Goal: Find specific page/section: Find specific page/section

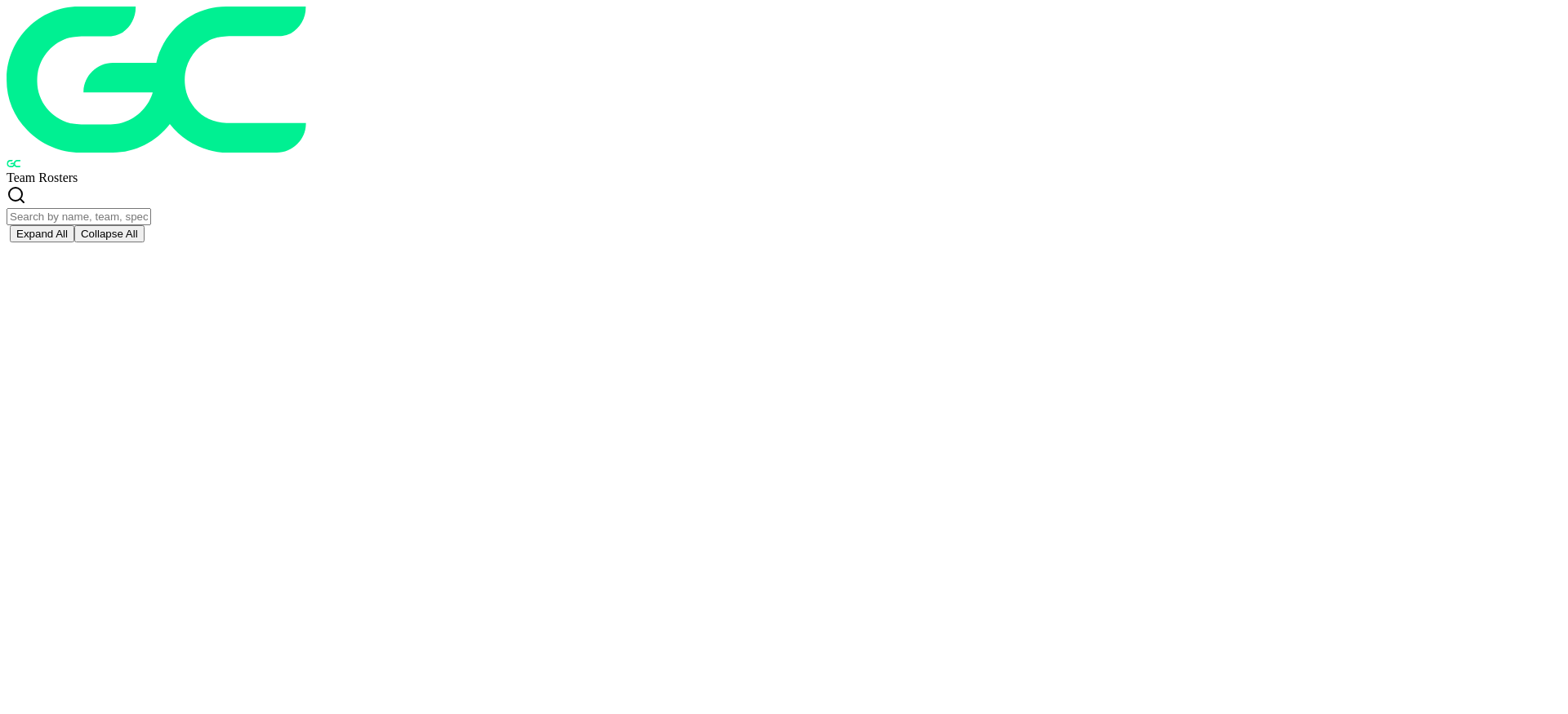
click at [151, 208] on input "text" at bounding box center [78, 216] width 145 height 17
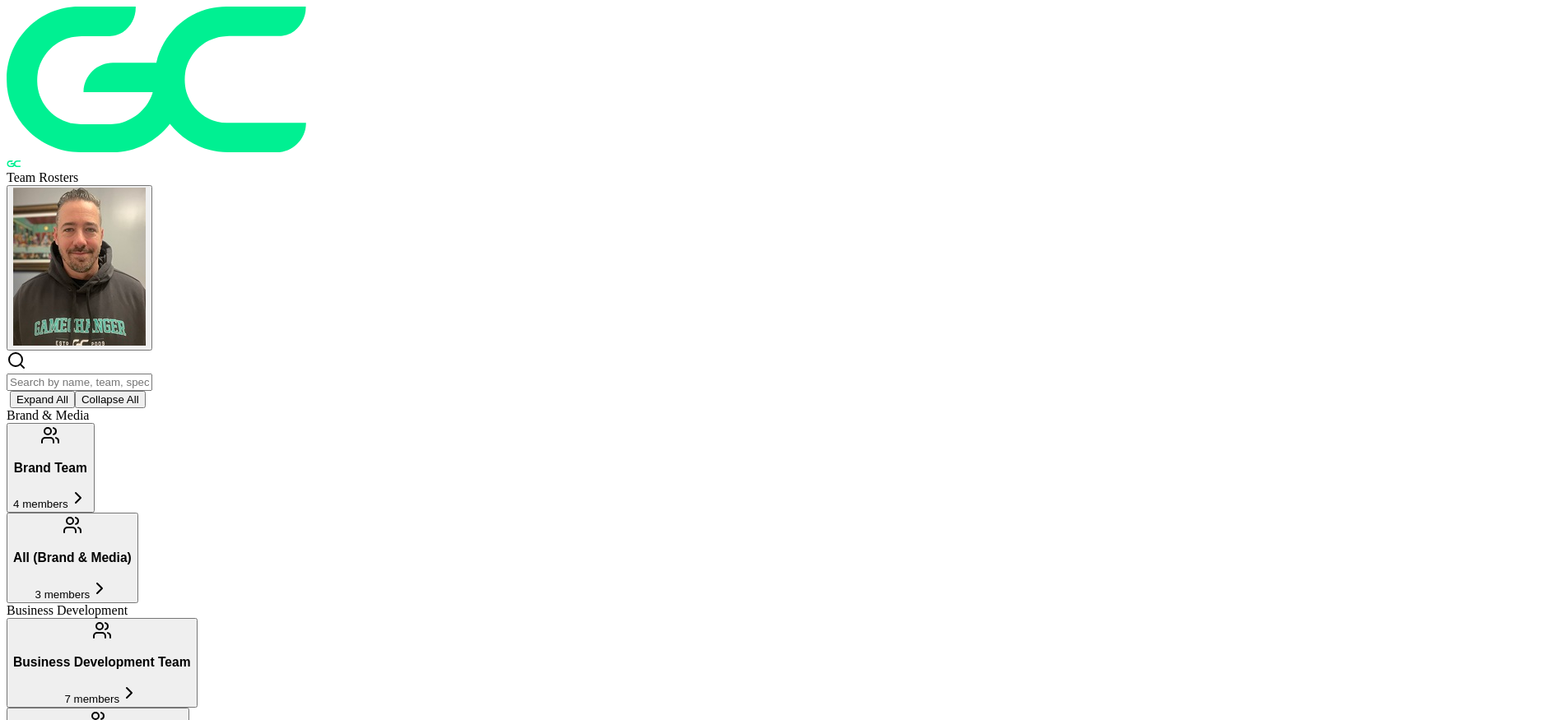
click at [152, 373] on input "text" at bounding box center [79, 381] width 146 height 17
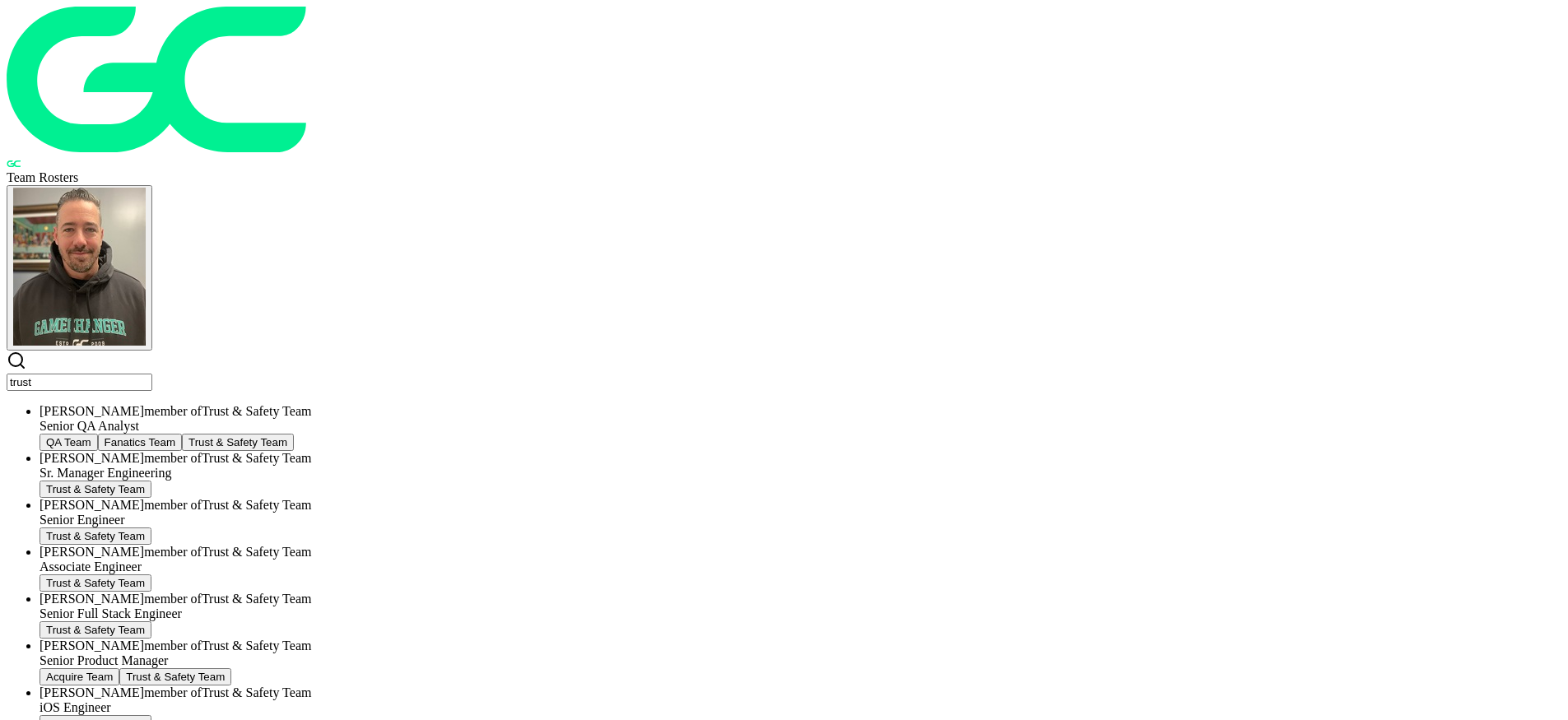
type input "trust"
click at [311, 451] on span "member of Trust & Safety Team" at bounding box center [228, 458] width 167 height 14
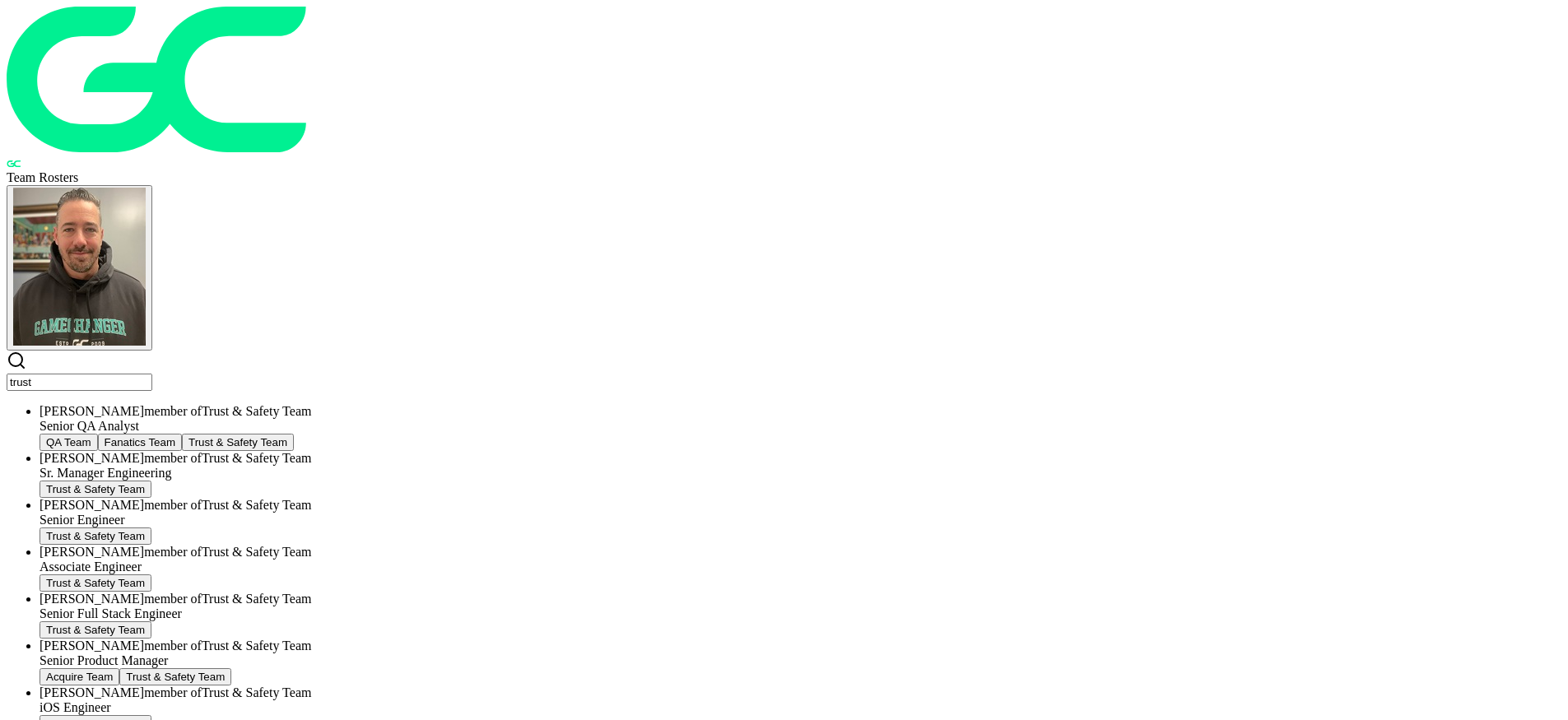
click at [152, 373] on input "trust" at bounding box center [79, 381] width 146 height 17
click at [454, 466] on div "Sr. Manager Engineering" at bounding box center [800, 473] width 1522 height 15
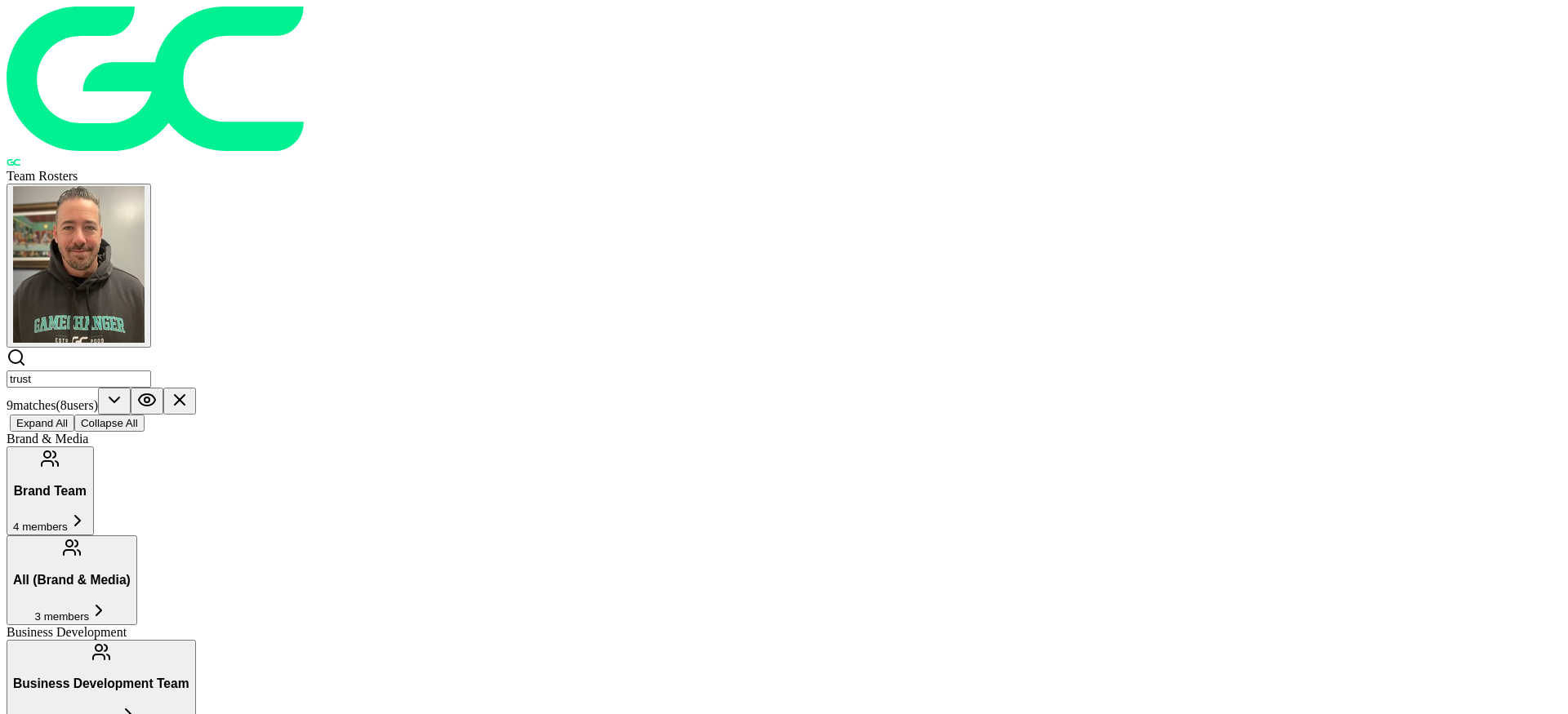
scroll to position [33, 0]
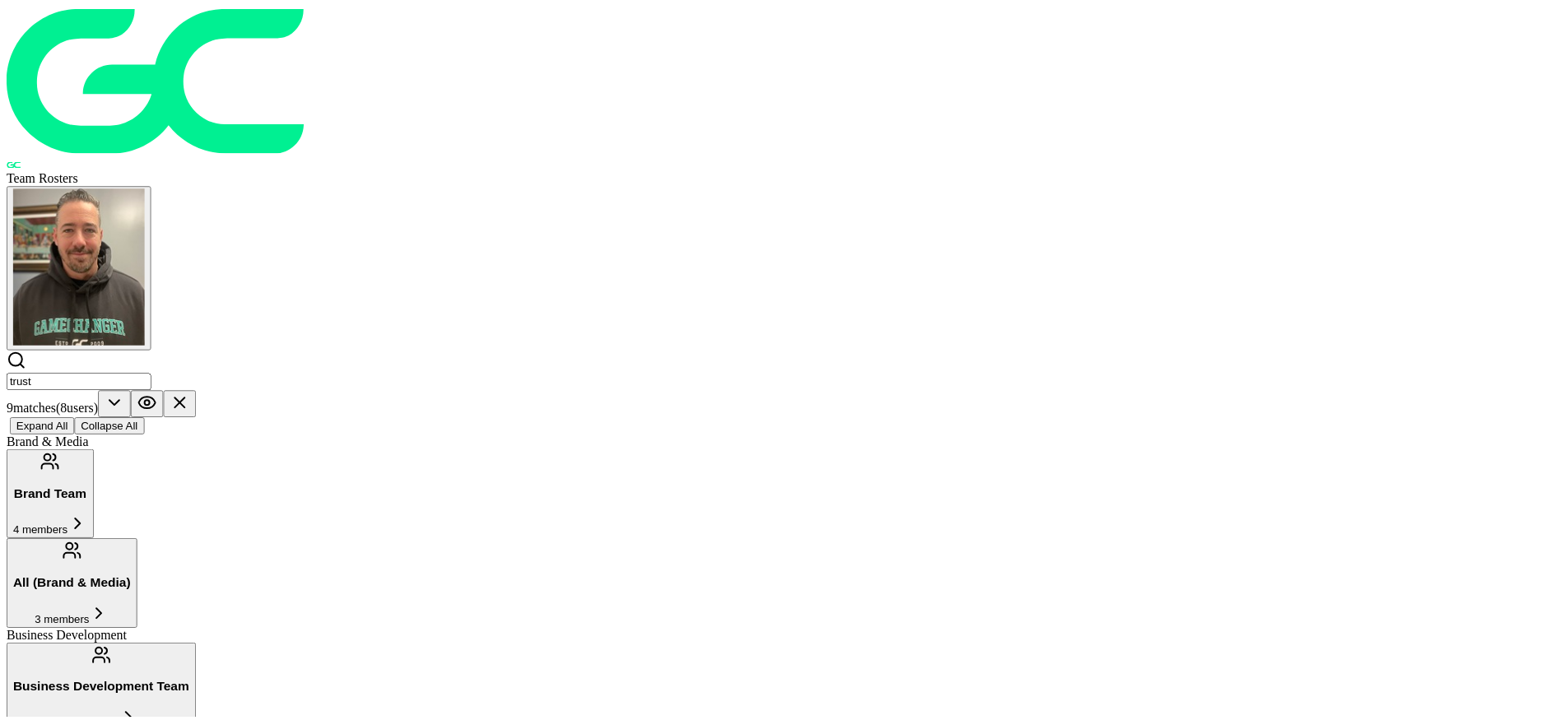
scroll to position [0, 0]
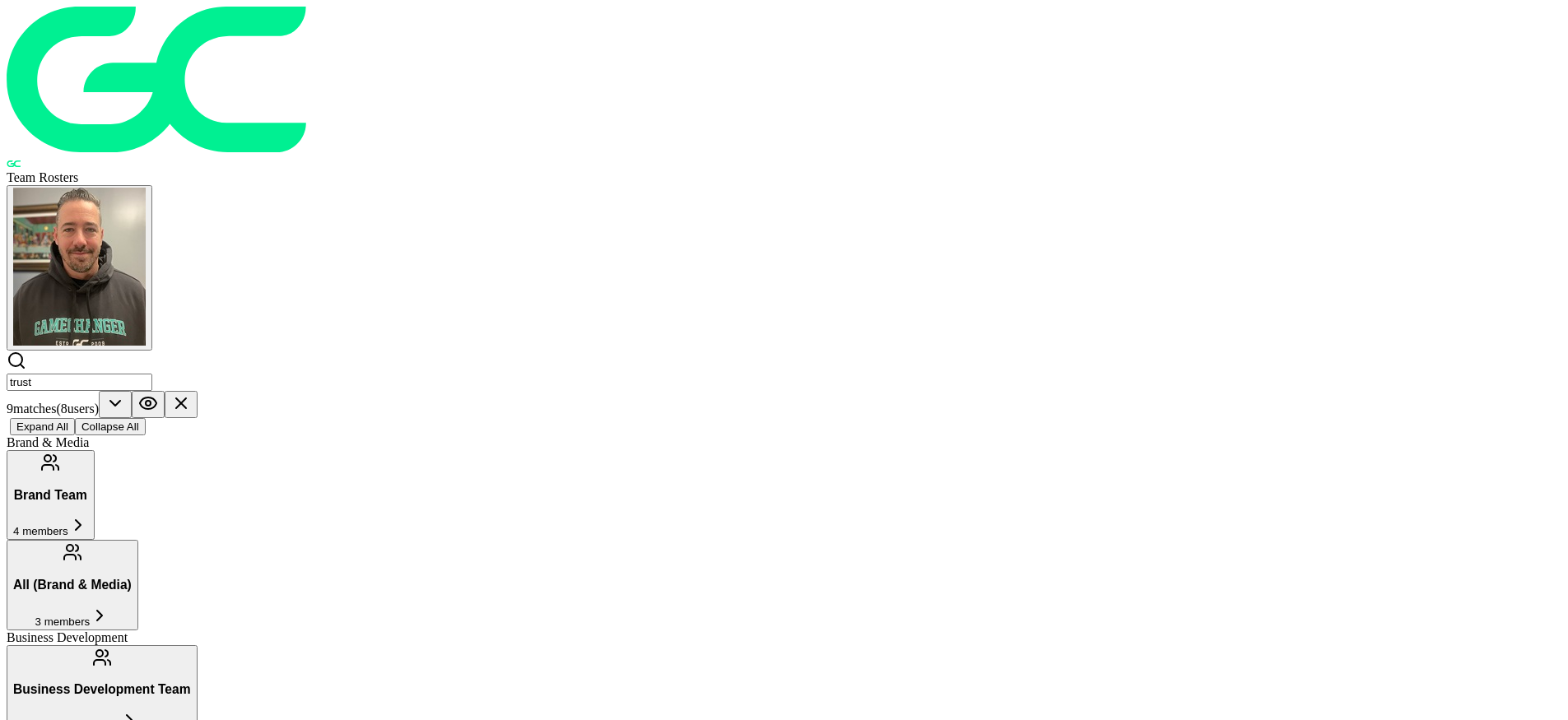
click at [191, 394] on icon at bounding box center [181, 404] width 20 height 20
